Goal: Information Seeking & Learning: Check status

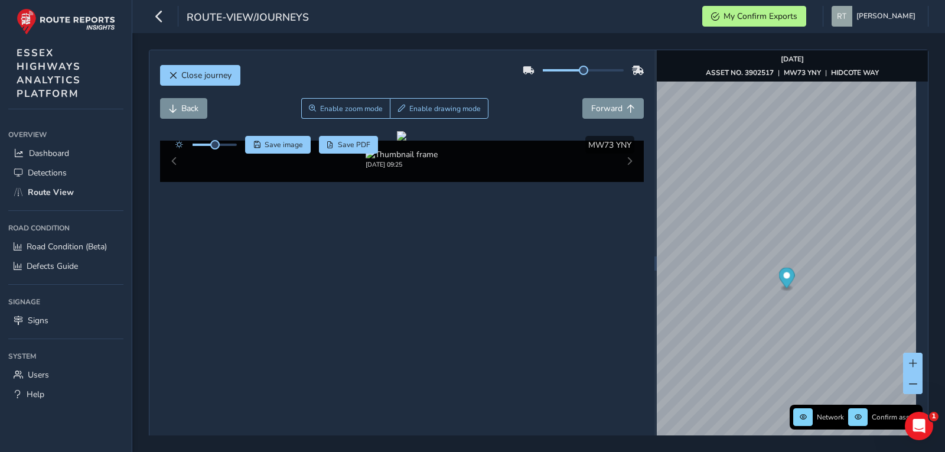
scroll to position [42, 0]
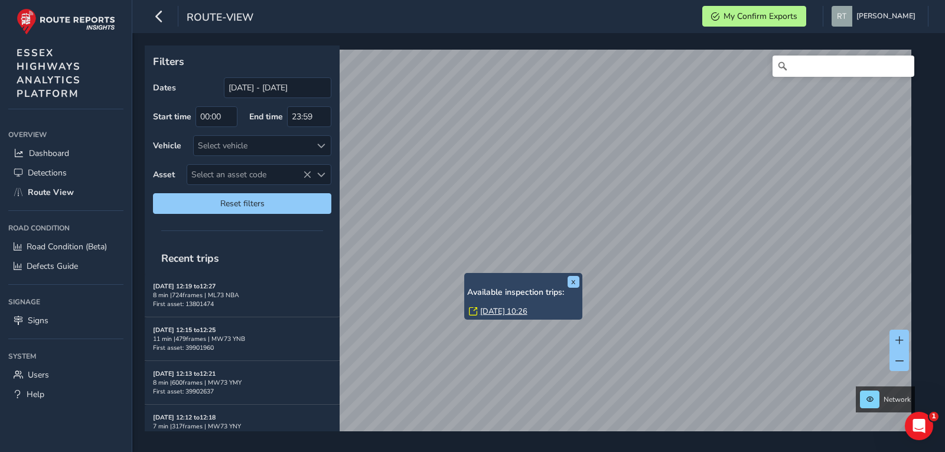
click at [484, 310] on link "Tue, 2 Sep, 10:26" at bounding box center [503, 311] width 47 height 11
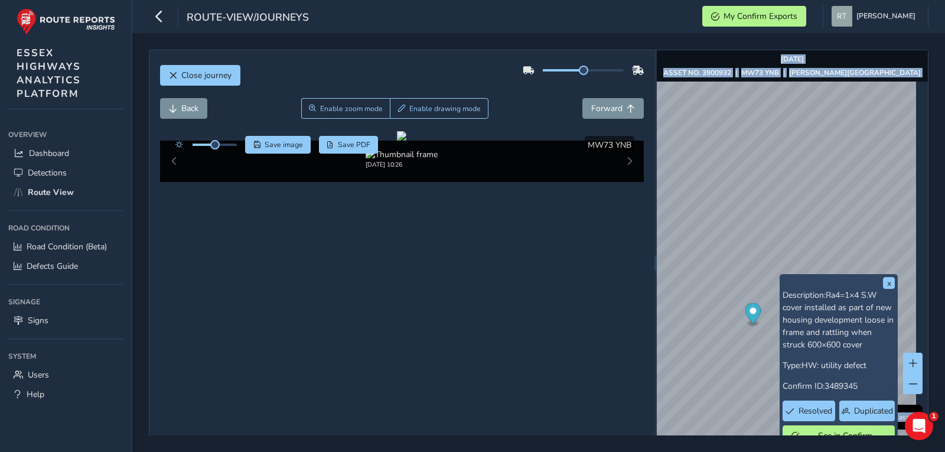
click at [792, 64] on div "Sep 02 2025 ASSET NO. 3900932 | MW73 YNB | HATFIELD ROAD" at bounding box center [793, 65] width 258 height 23
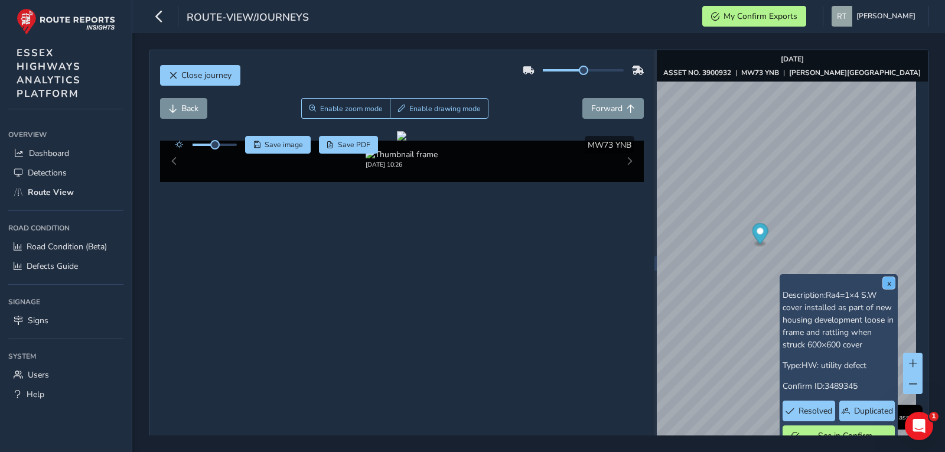
click at [888, 282] on button "x" at bounding box center [889, 283] width 12 height 12
